Goal: Information Seeking & Learning: Learn about a topic

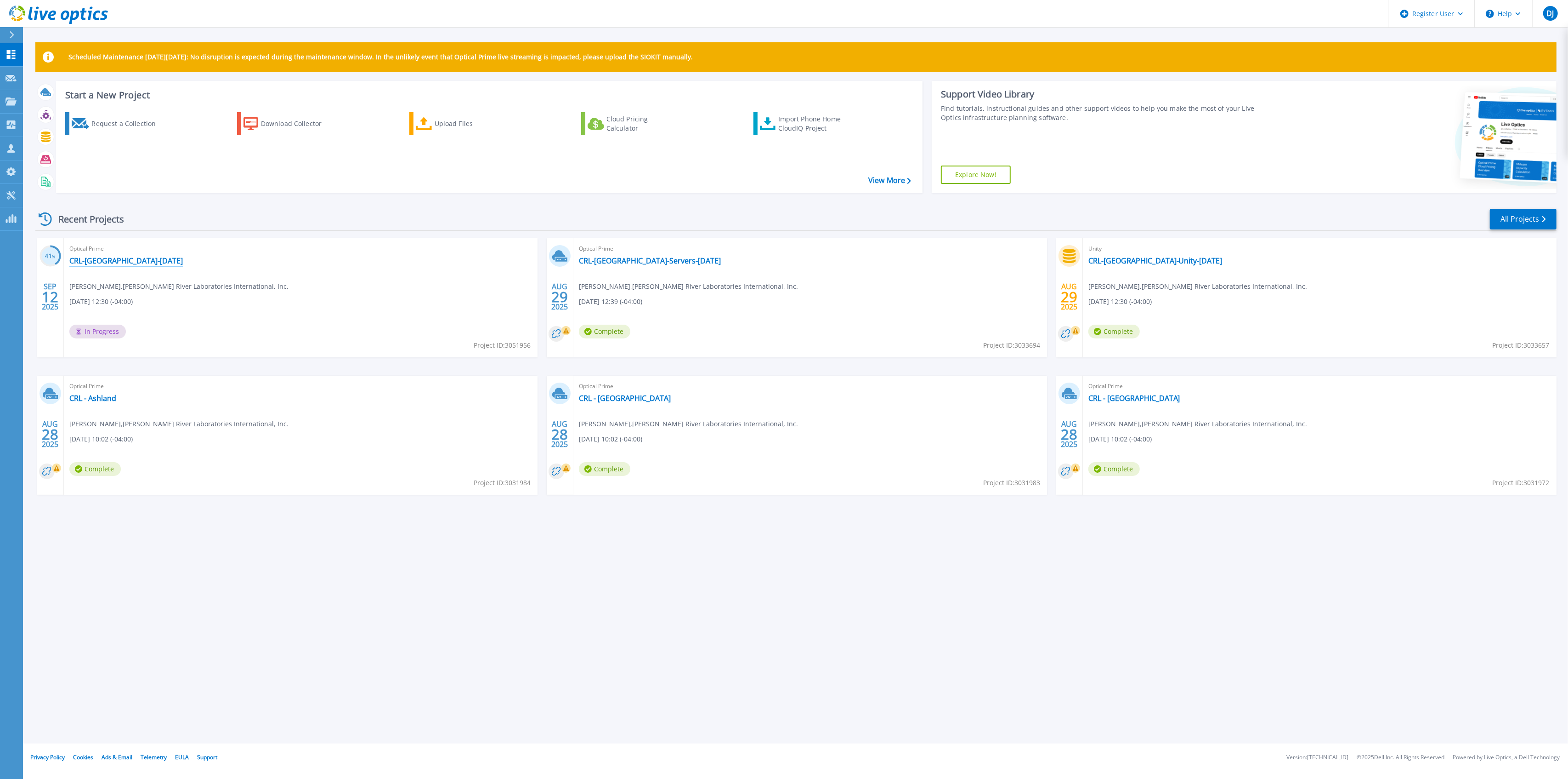
click at [121, 259] on link "CRL-[GEOGRAPHIC_DATA]-[DATE]" at bounding box center [126, 260] width 113 height 9
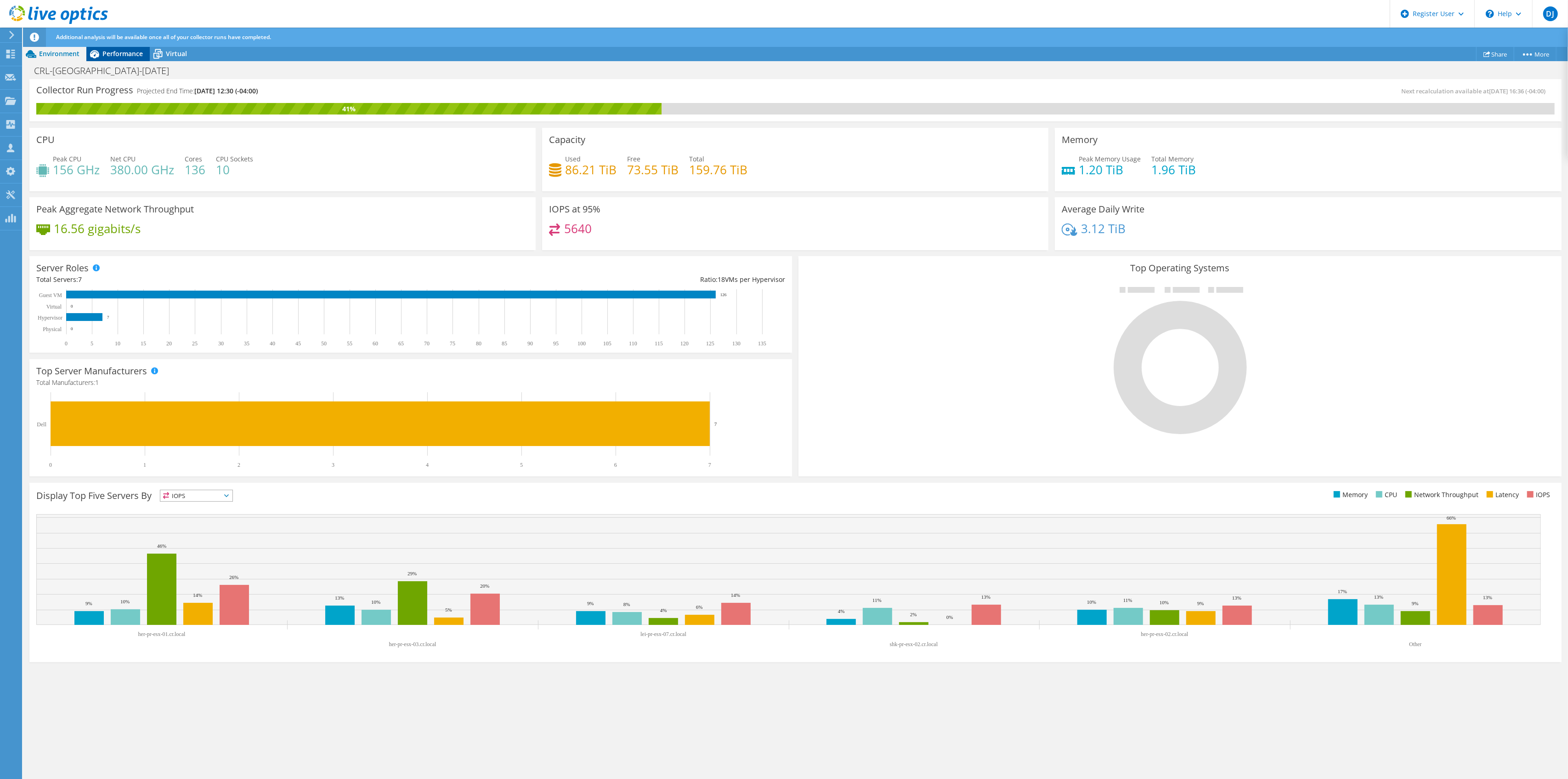
click at [123, 52] on span "Performance" at bounding box center [122, 54] width 40 height 9
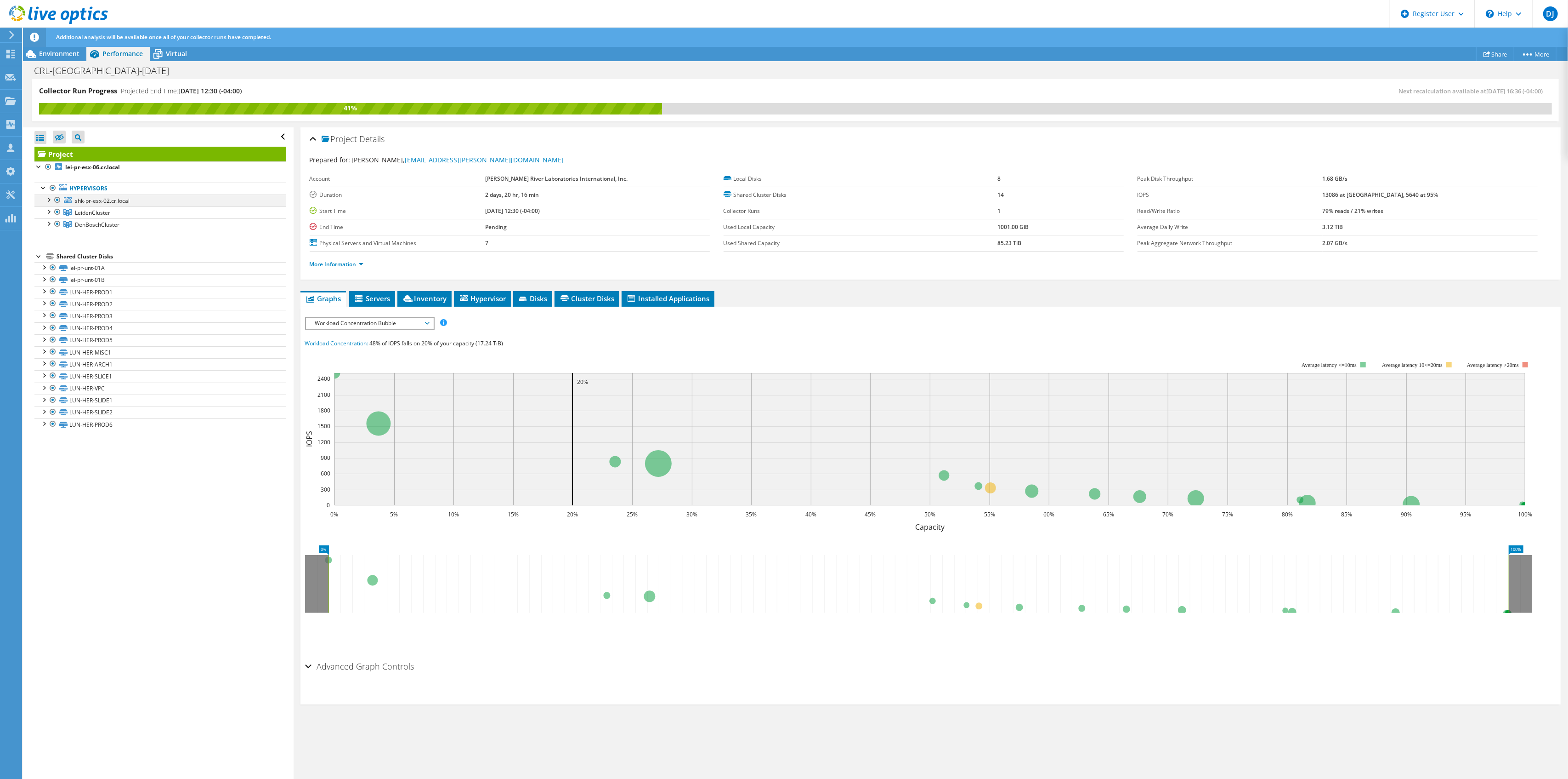
click at [45, 199] on div at bounding box center [48, 199] width 9 height 9
click at [52, 249] on div at bounding box center [48, 247] width 9 height 9
click at [50, 298] on div at bounding box center [48, 295] width 9 height 9
click at [63, 52] on span "Environment" at bounding box center [59, 54] width 40 height 9
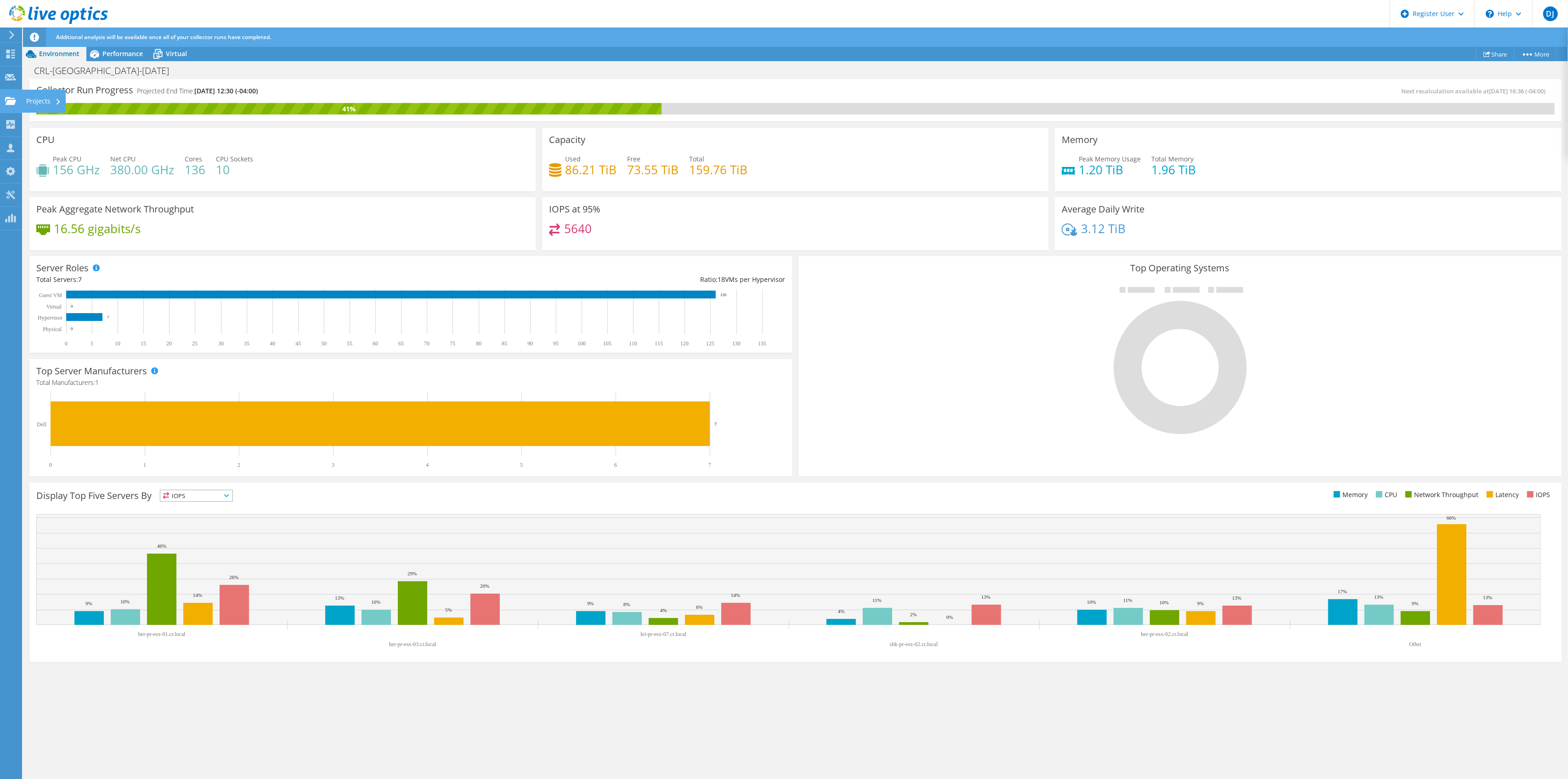
click at [50, 102] on div "Projects" at bounding box center [43, 101] width 44 height 23
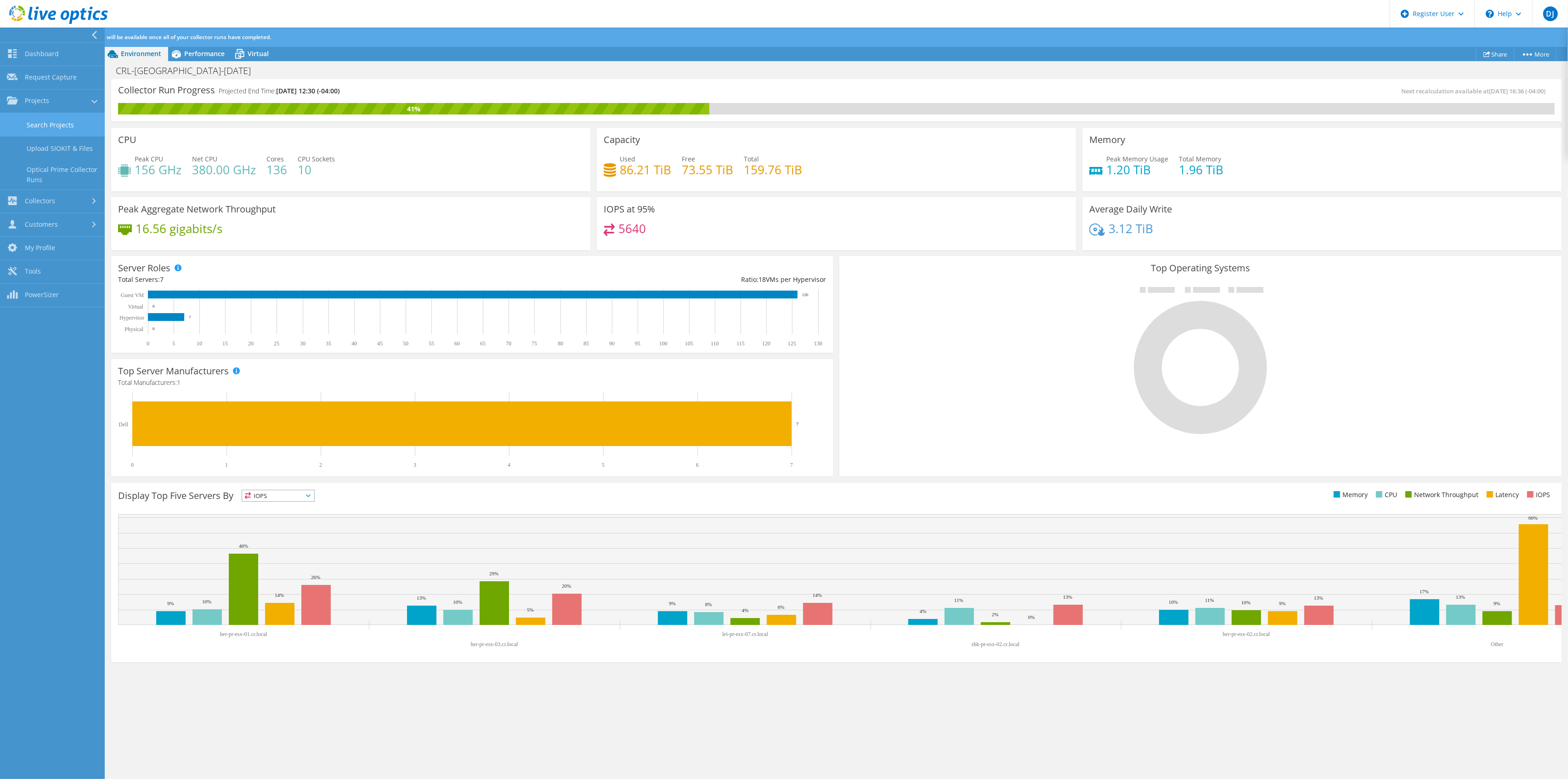
click at [54, 124] on link "Search Projects" at bounding box center [52, 125] width 105 height 23
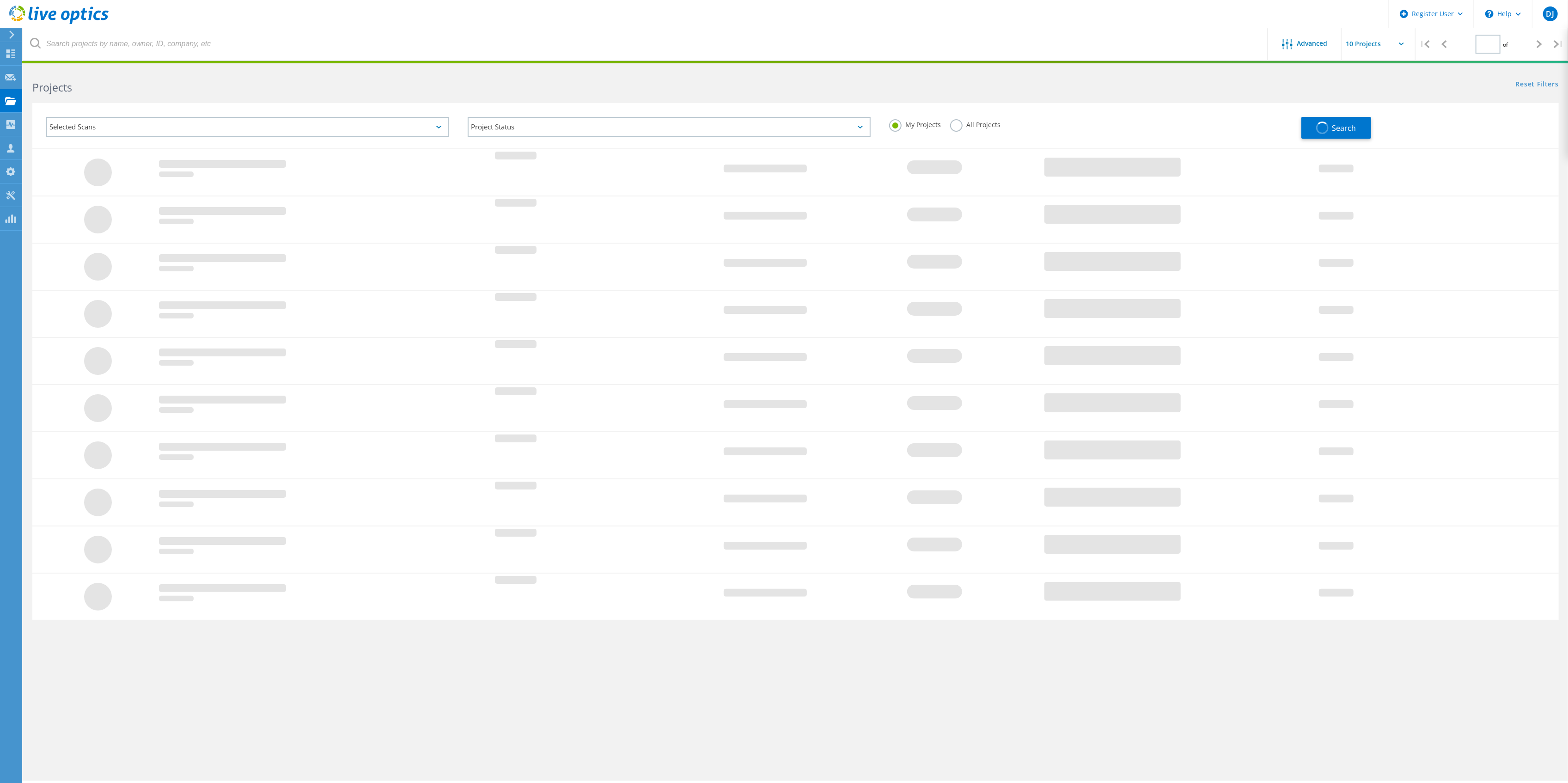
type input "1"
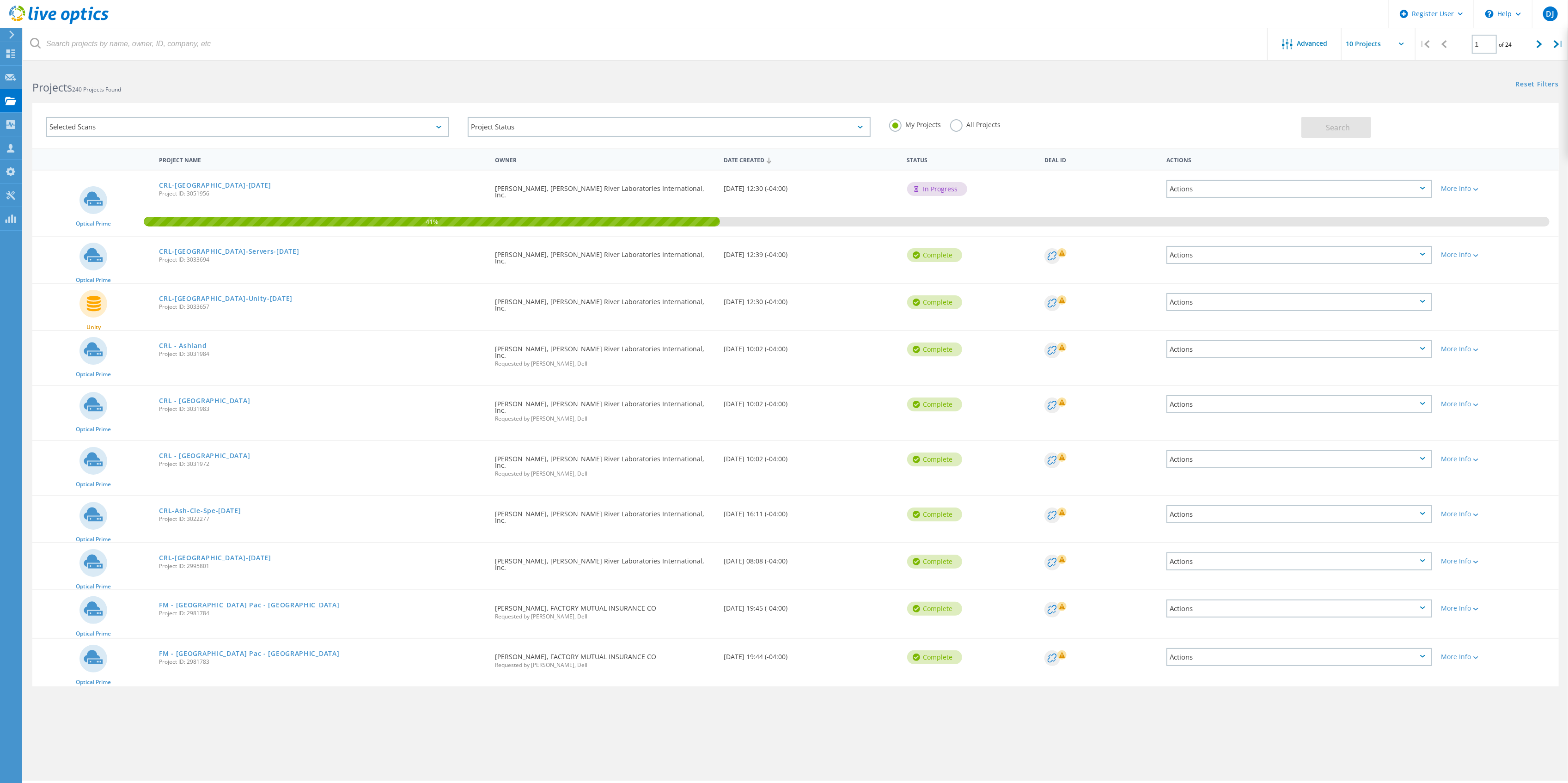
click at [1364, 43] on input "text" at bounding box center [1387, 43] width 92 height 32
click at [1368, 111] on div "Show 40 Projects" at bounding box center [1387, 114] width 91 height 15
type input "Show 40 Projects"
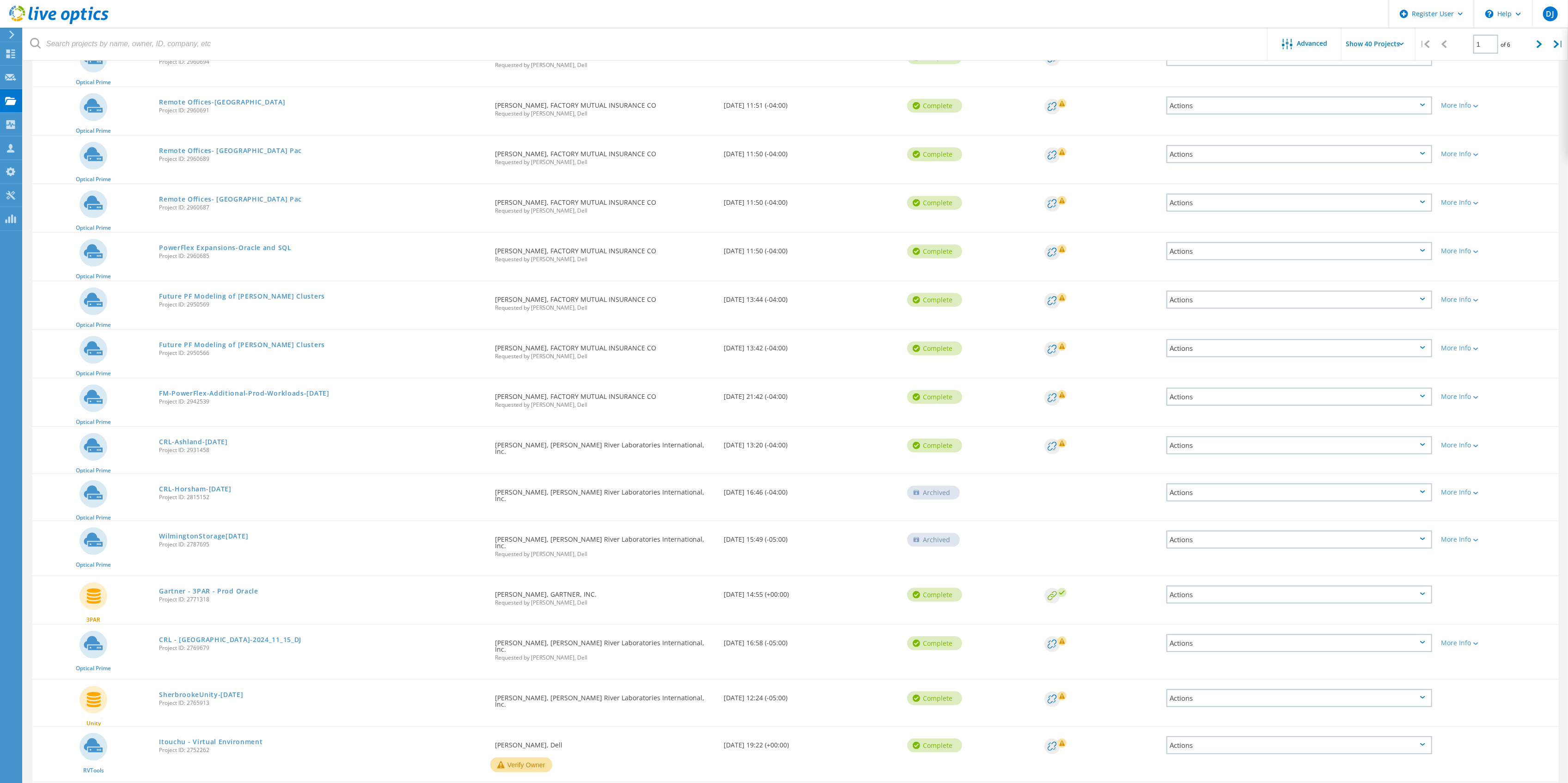
scroll to position [1363, 0]
